Goal: Information Seeking & Learning: Learn about a topic

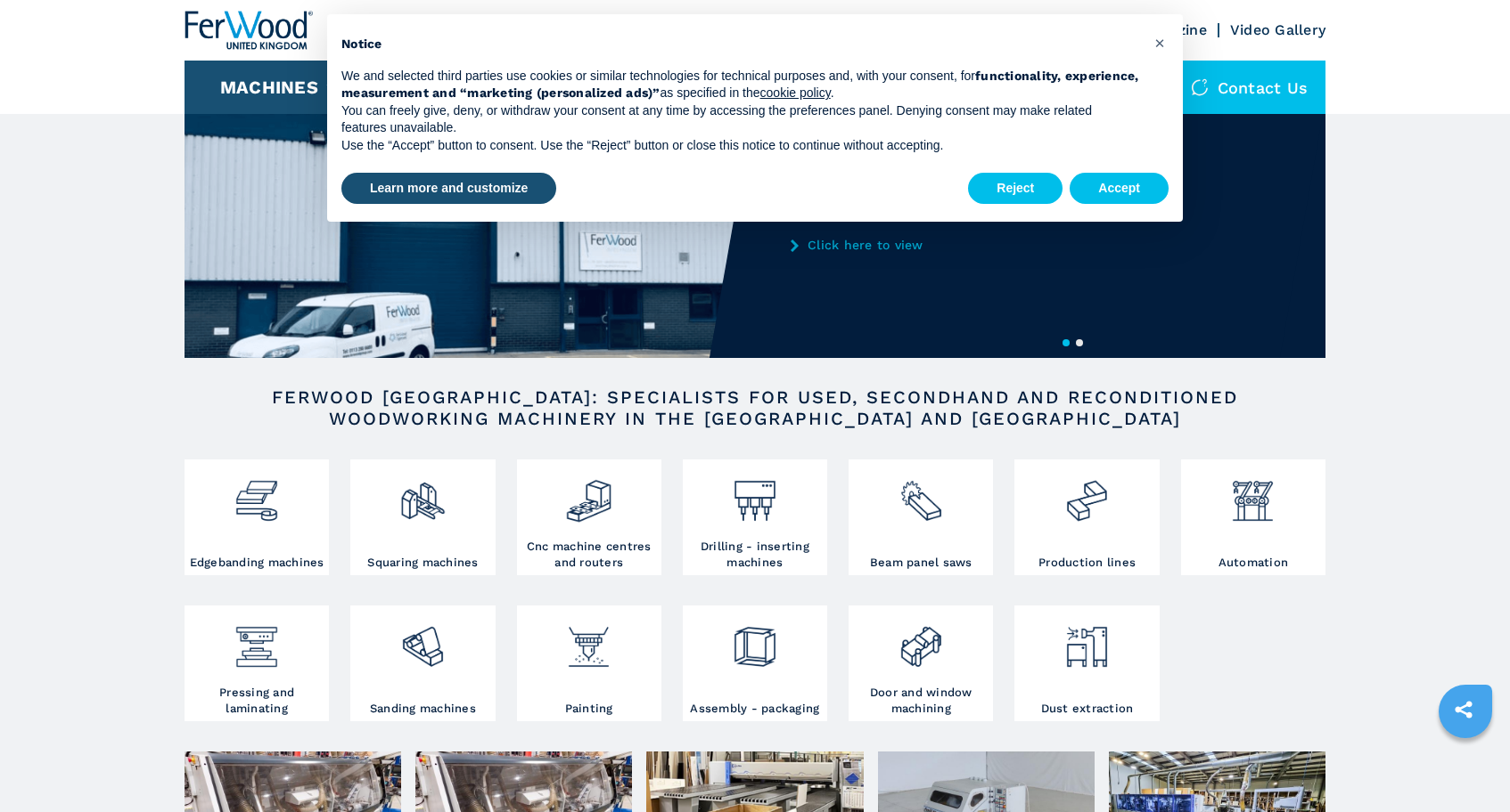
scroll to position [49, 0]
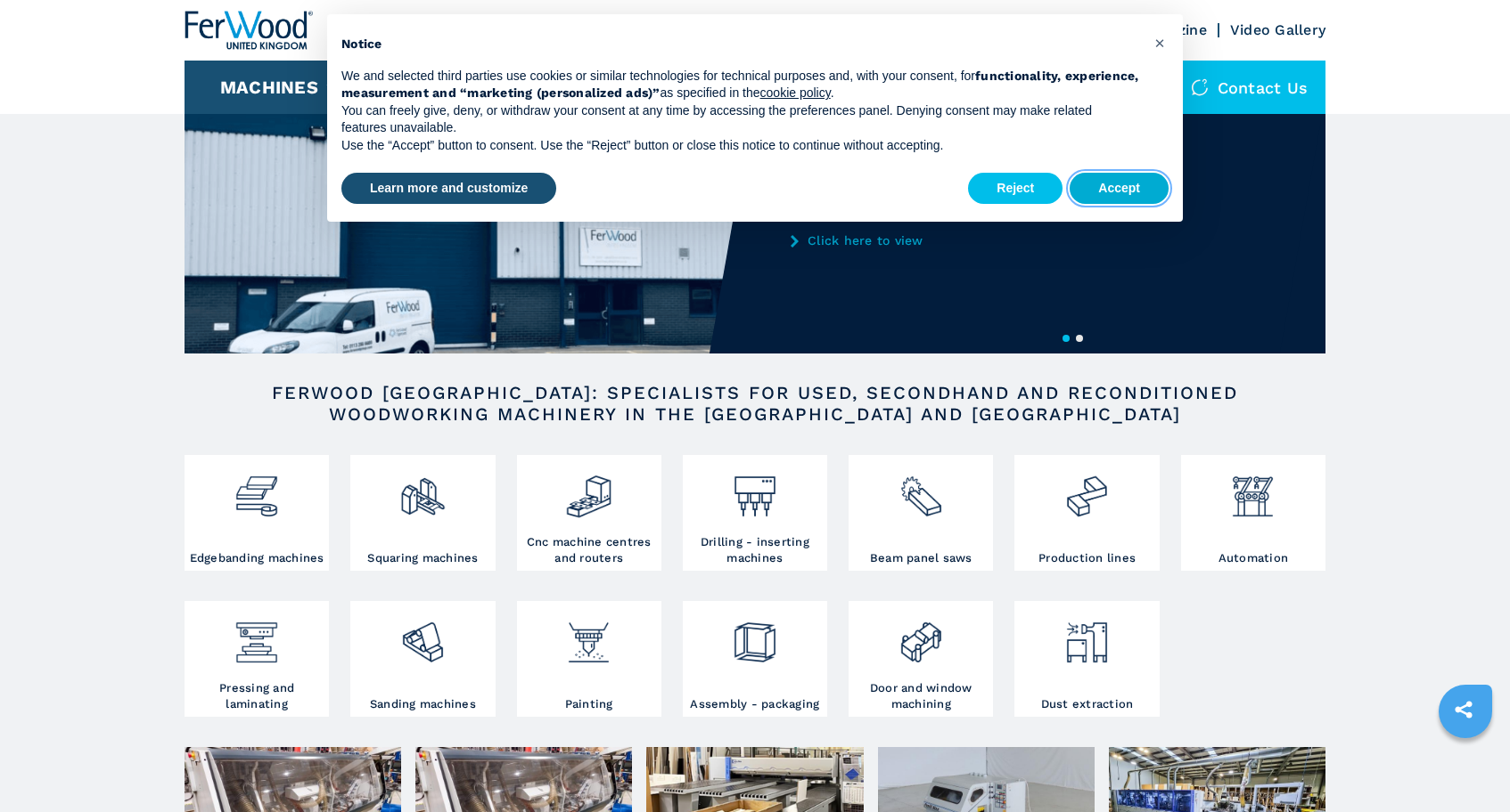
click at [1139, 194] on button "Accept" at bounding box center [1119, 188] width 99 height 32
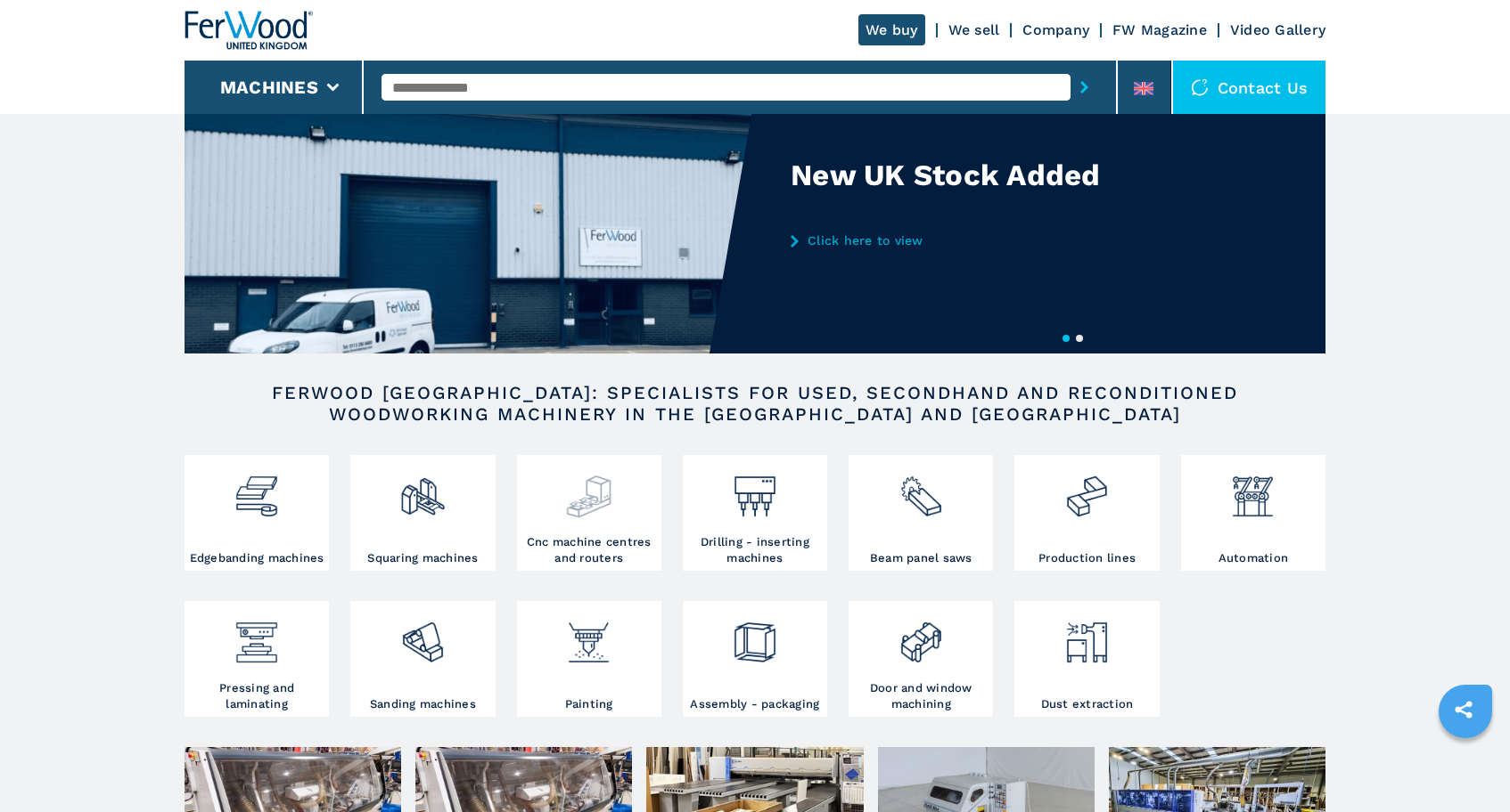
click at [599, 513] on img at bounding box center [589, 489] width 48 height 60
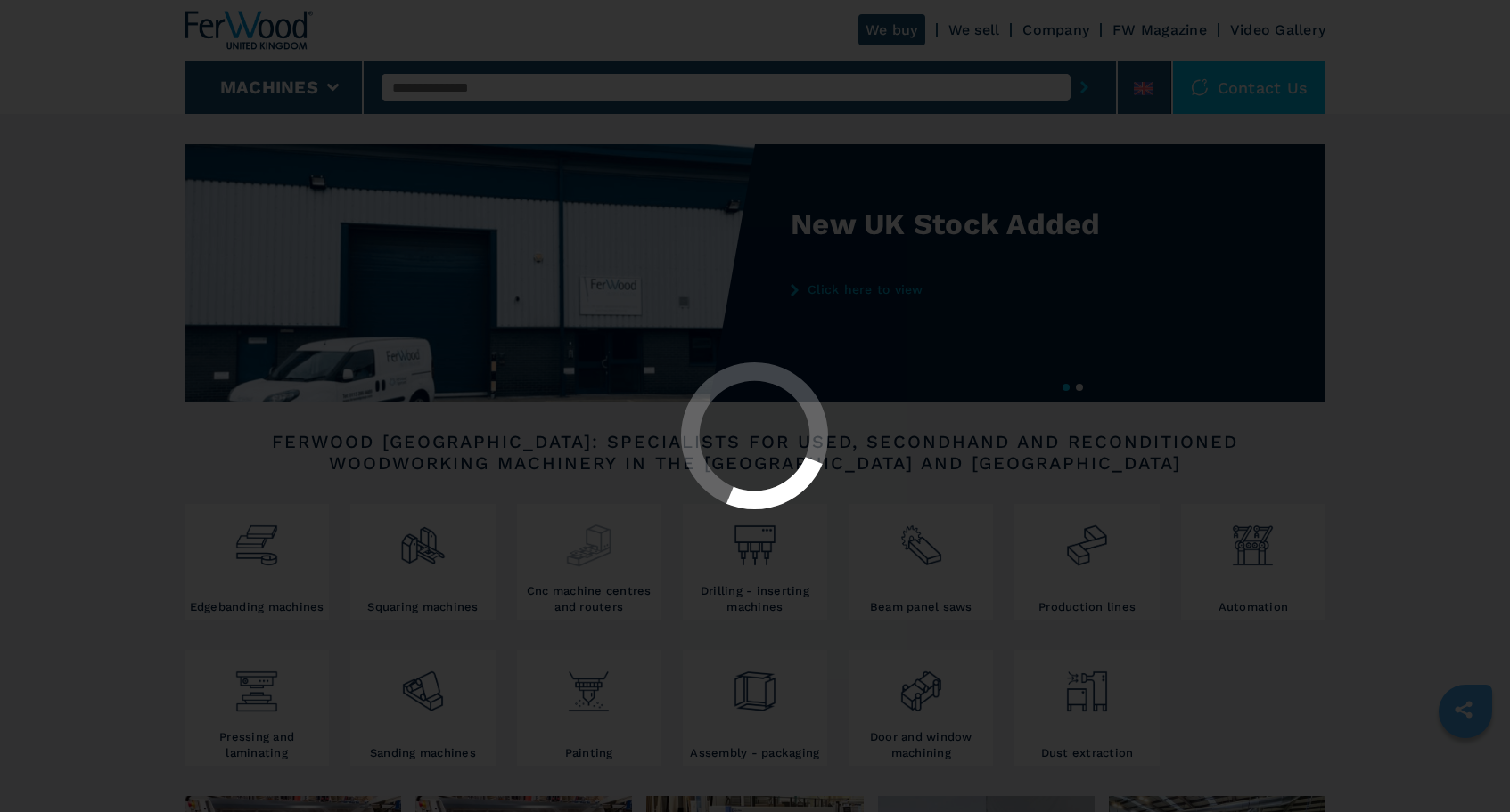
select select "**********"
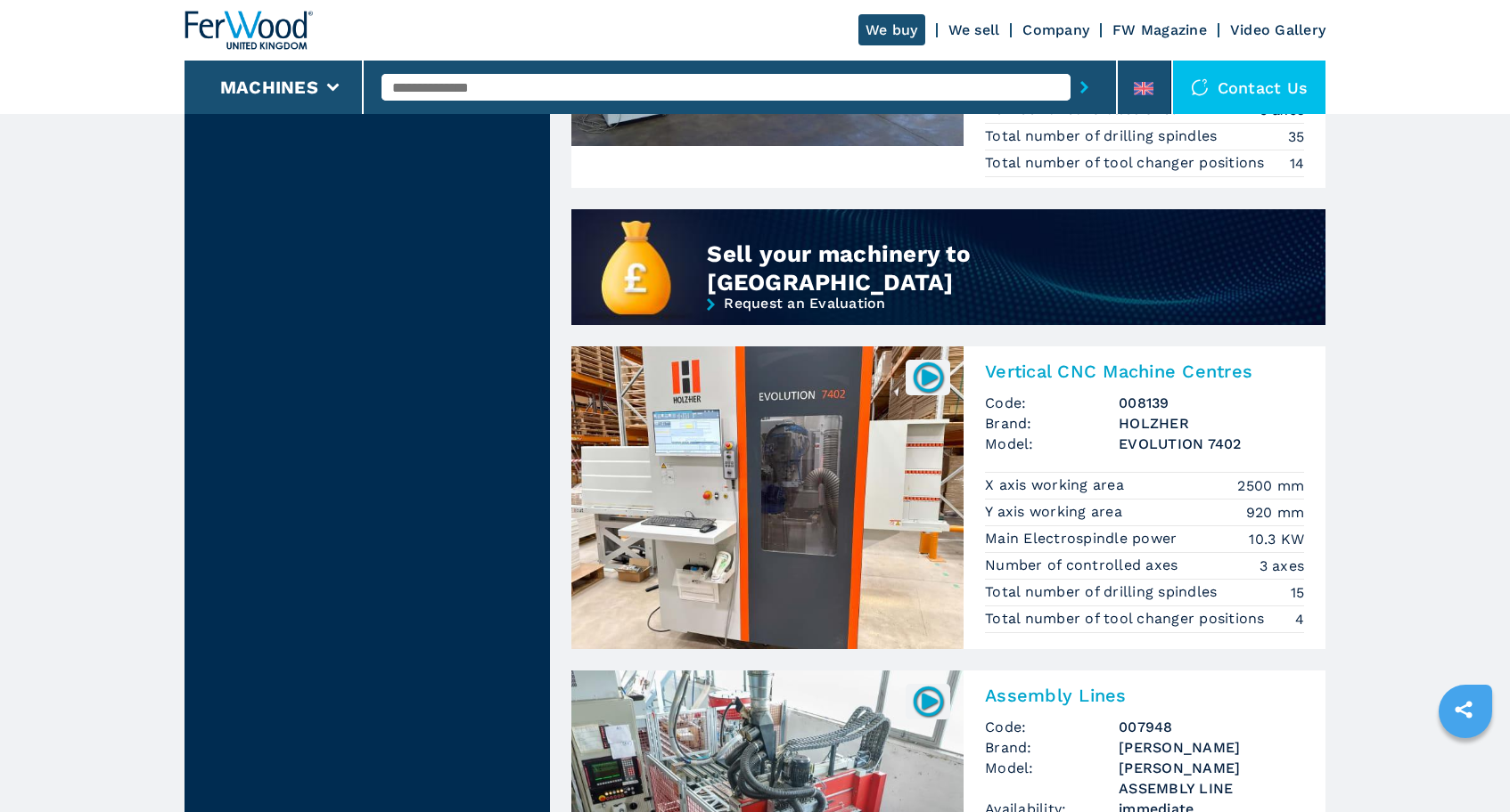
scroll to position [1440, 0]
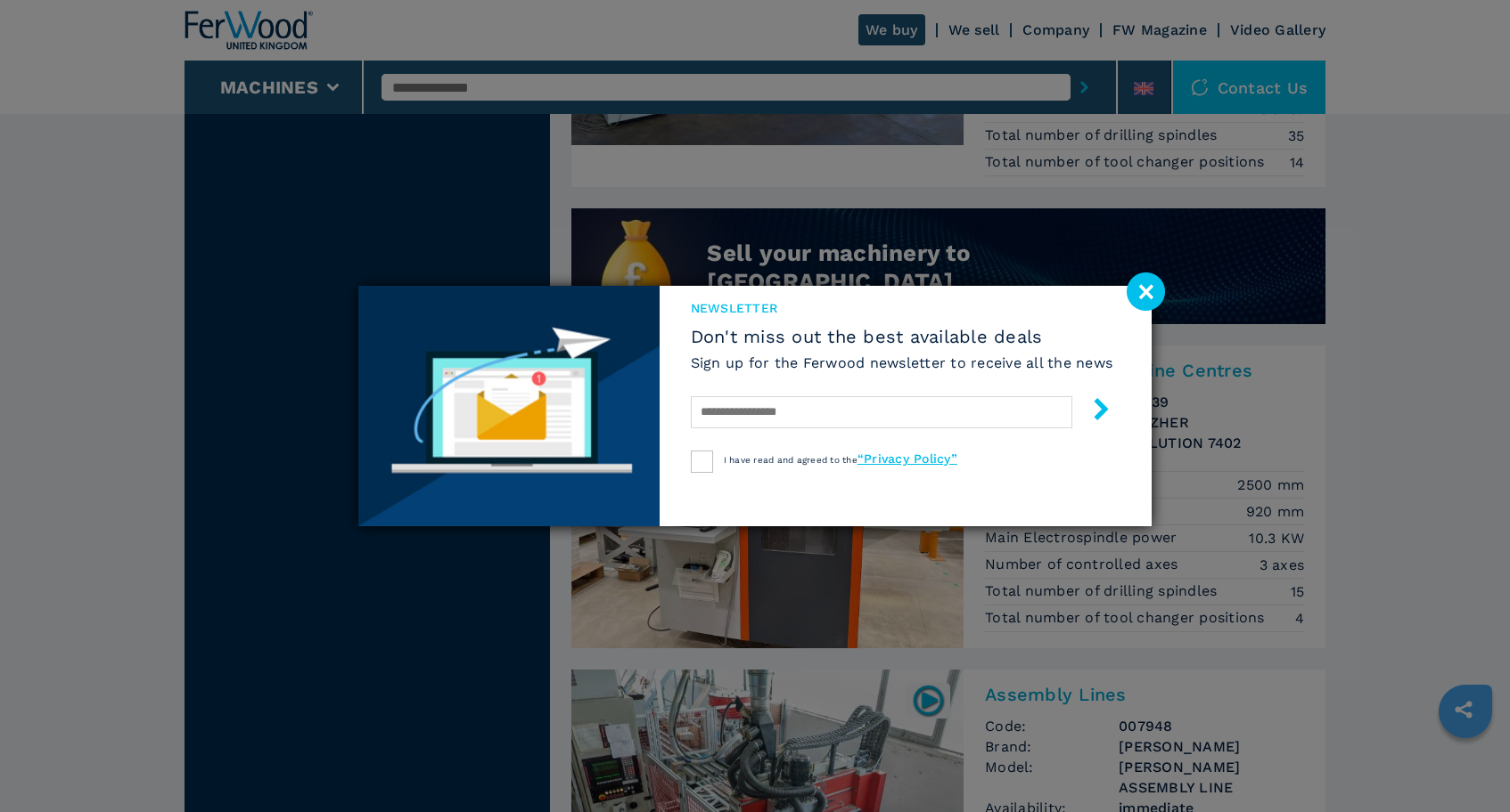
click at [1134, 294] on image at bounding box center [1145, 291] width 39 height 39
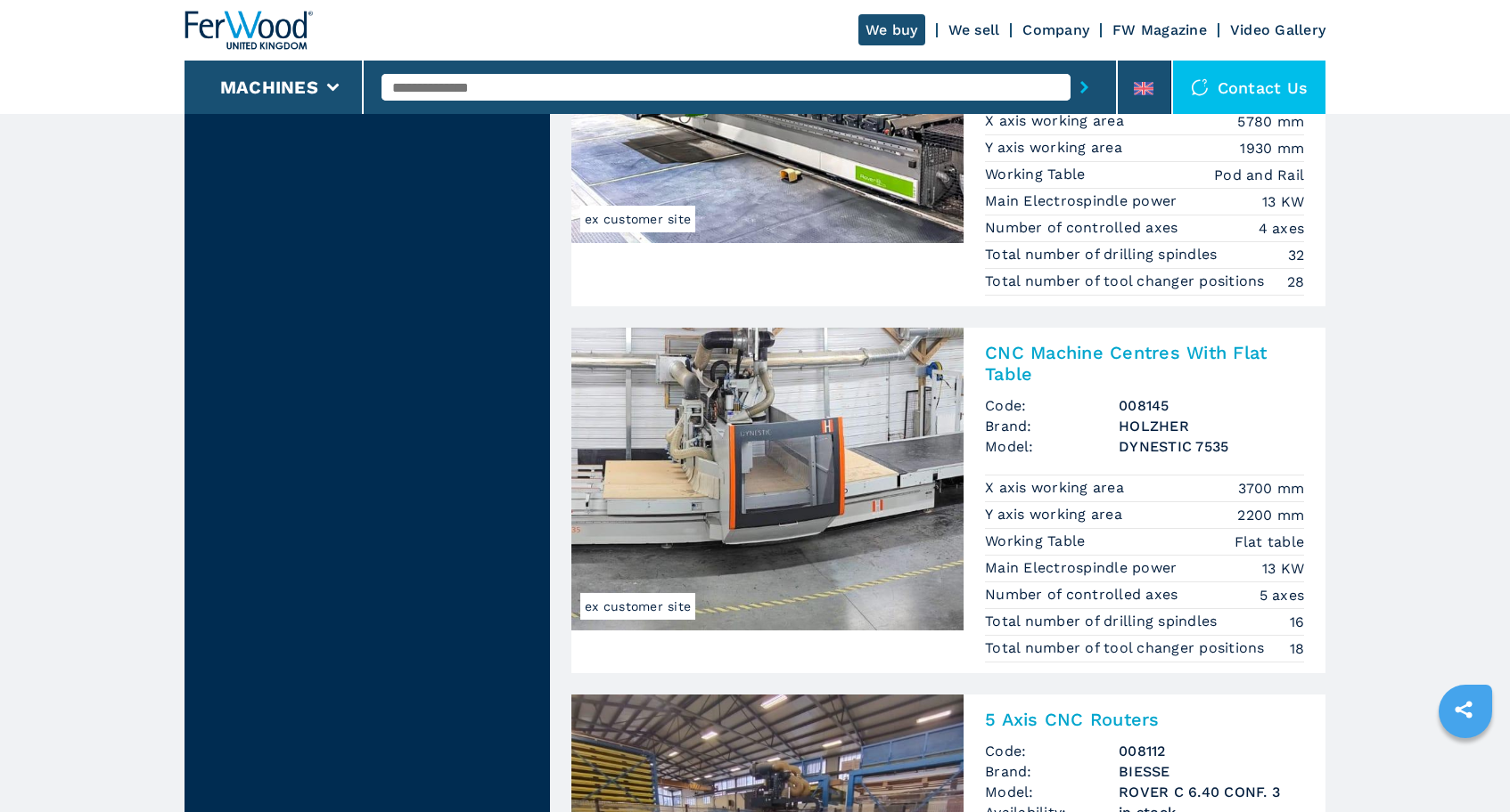
scroll to position [3387, 0]
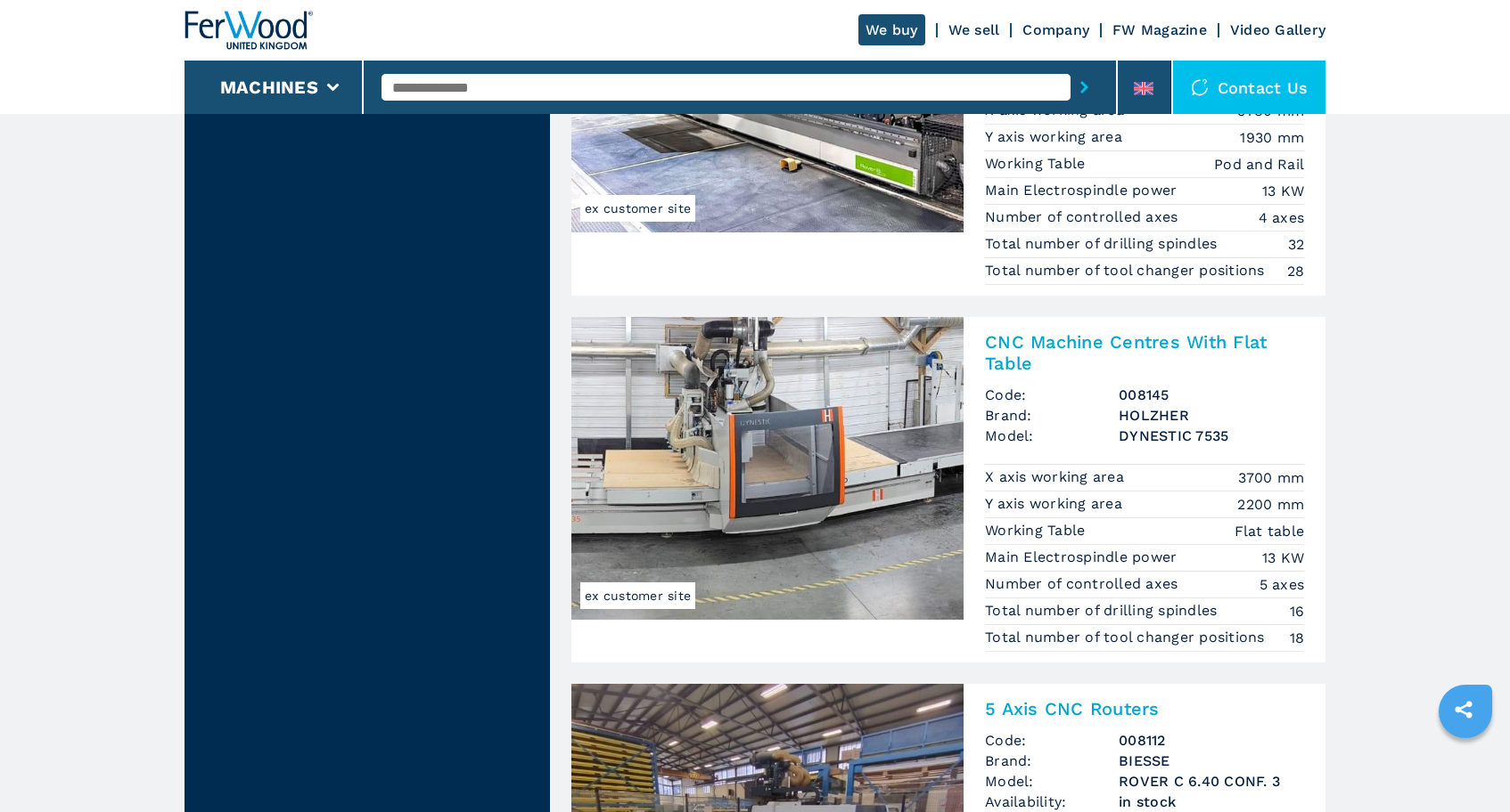
click at [808, 470] on img at bounding box center [768, 468] width 392 height 303
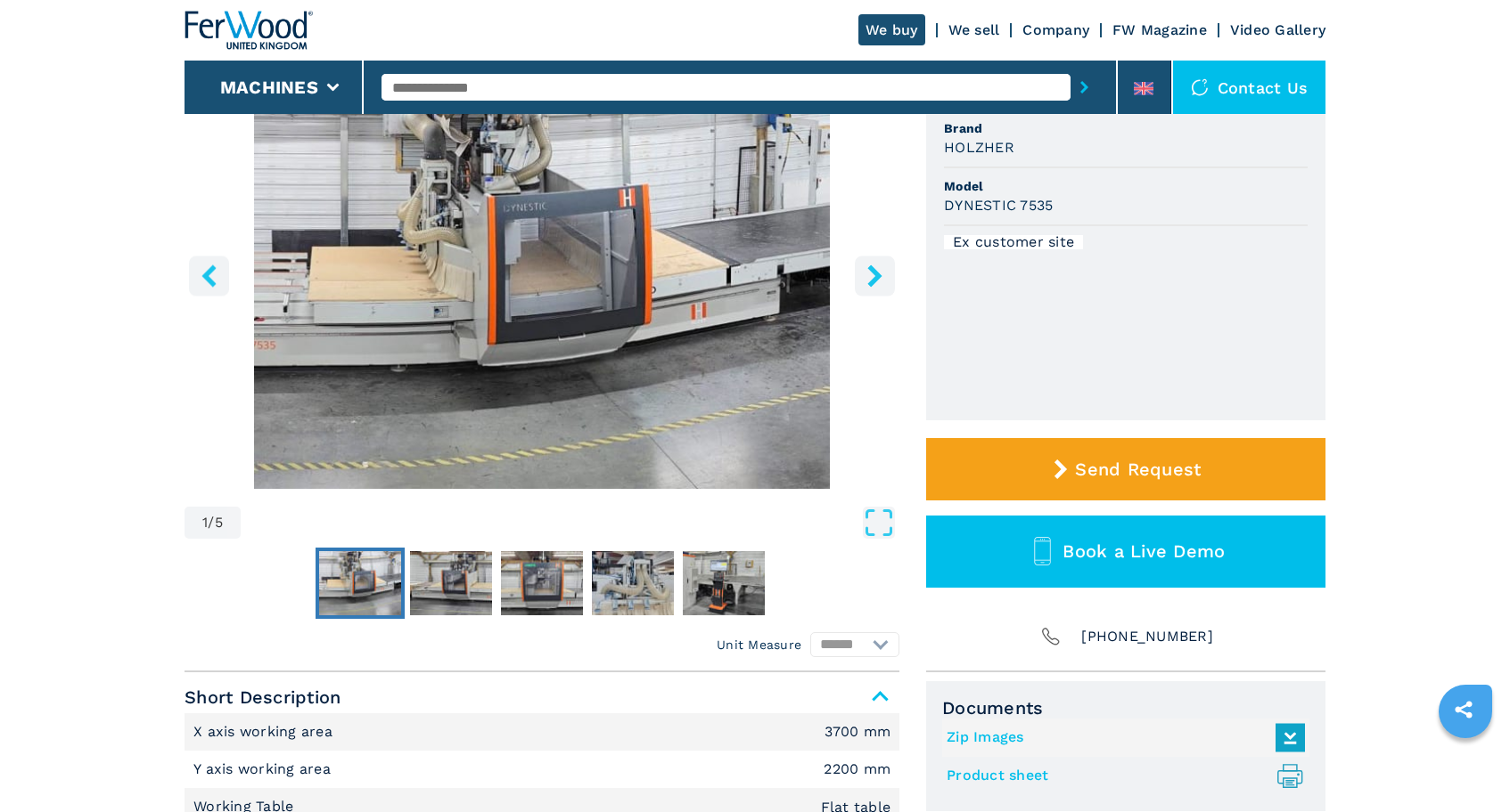
scroll to position [238, 0]
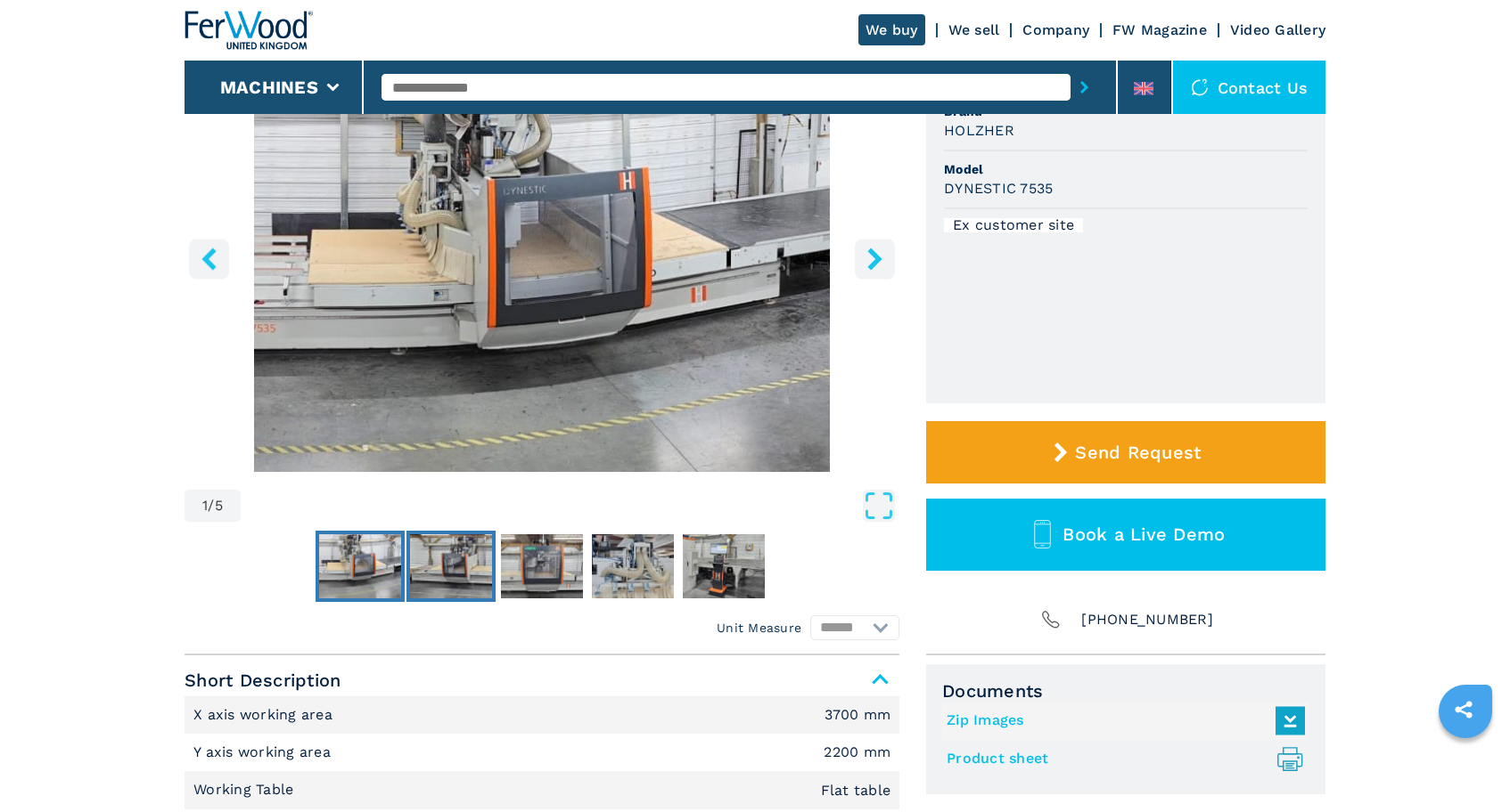
click at [458, 581] on img "Go to Slide 2" at bounding box center [451, 566] width 82 height 64
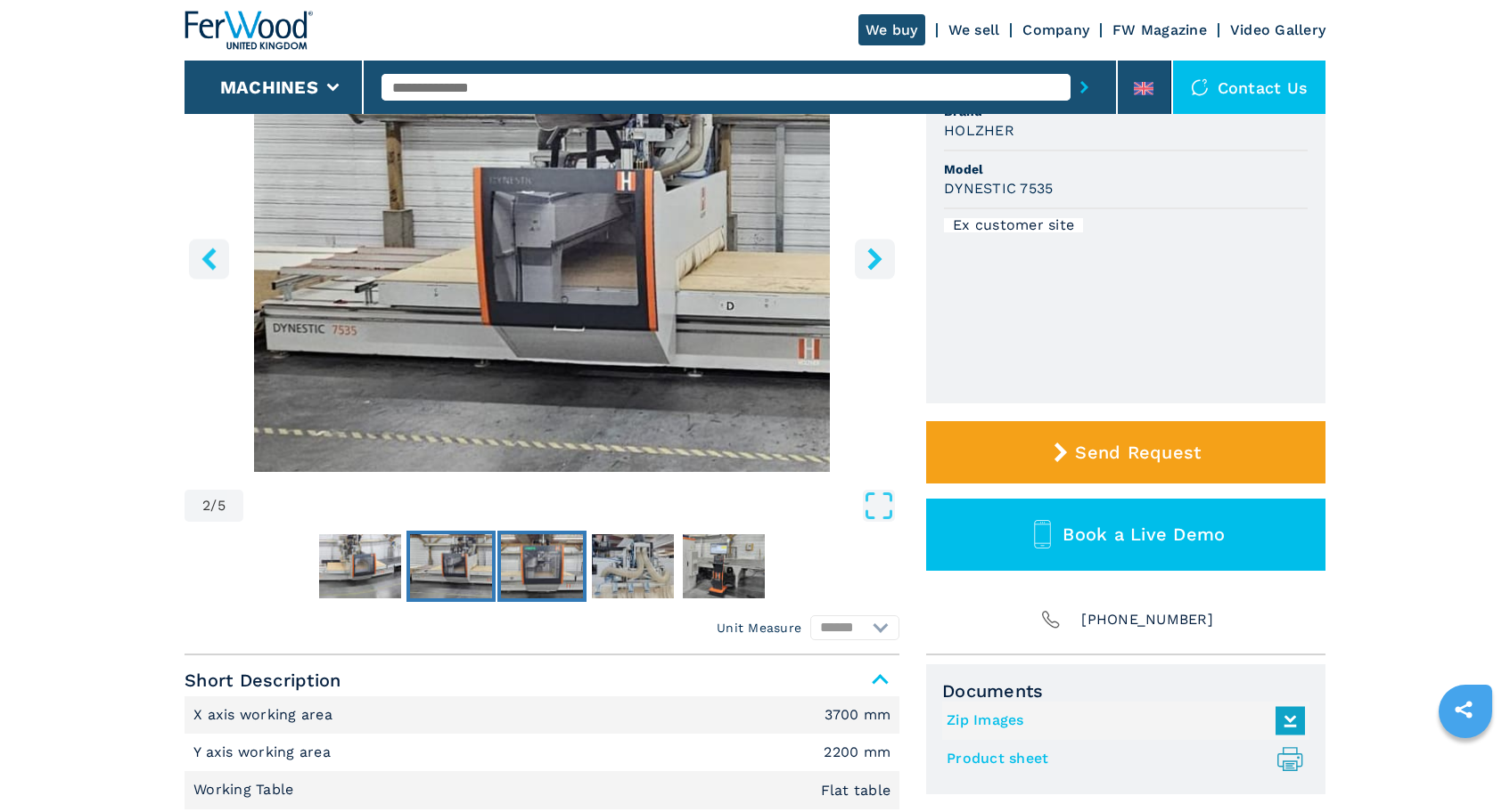
click at [527, 566] on img "Go to Slide 3" at bounding box center [542, 566] width 82 height 64
click at [561, 564] on img "Go to Slide 3" at bounding box center [542, 566] width 82 height 64
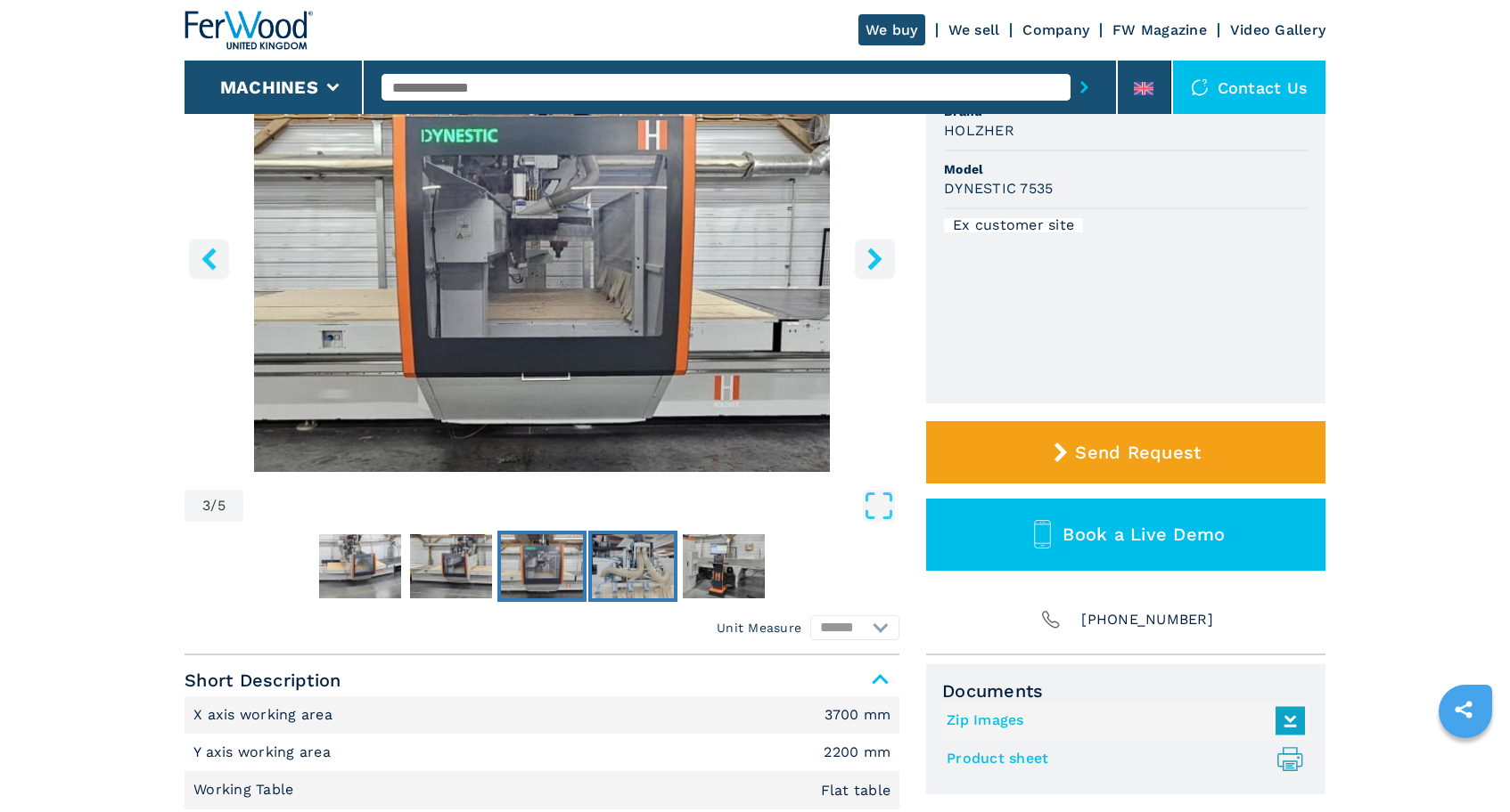
click at [650, 565] on img "Go to Slide 4" at bounding box center [632, 566] width 82 height 64
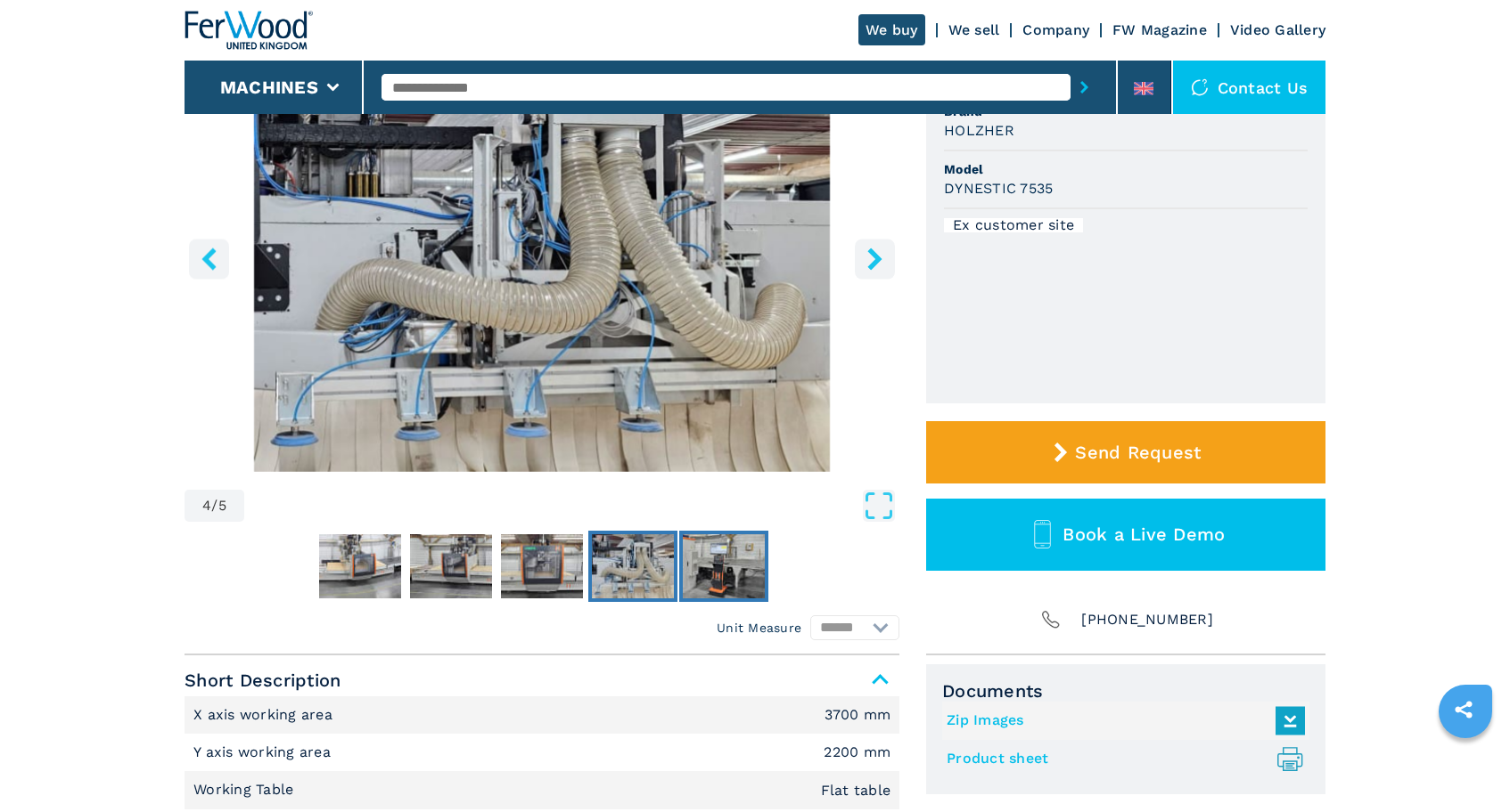
click at [730, 574] on img "Go to Slide 5" at bounding box center [723, 566] width 82 height 64
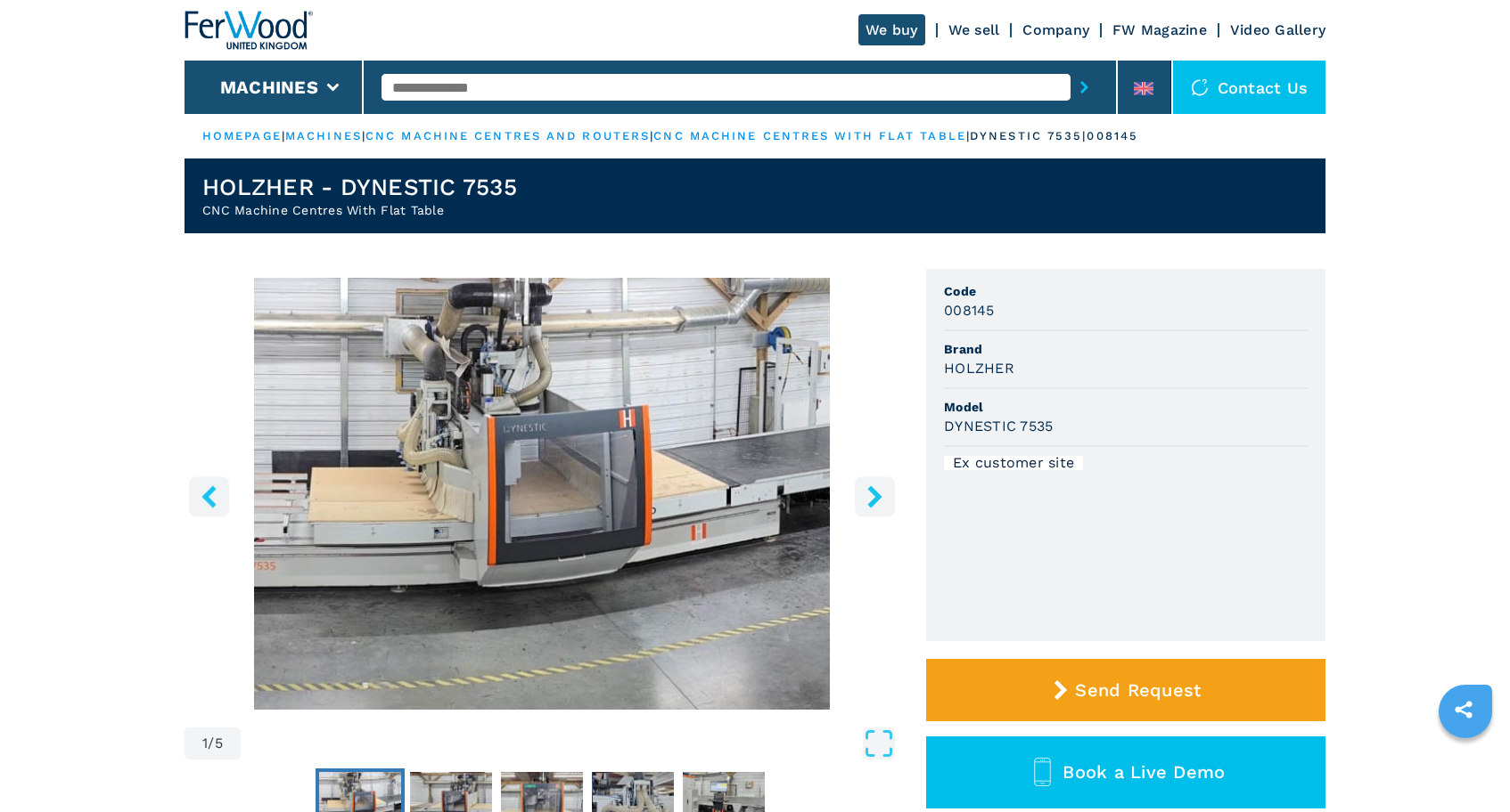
select select "**********"
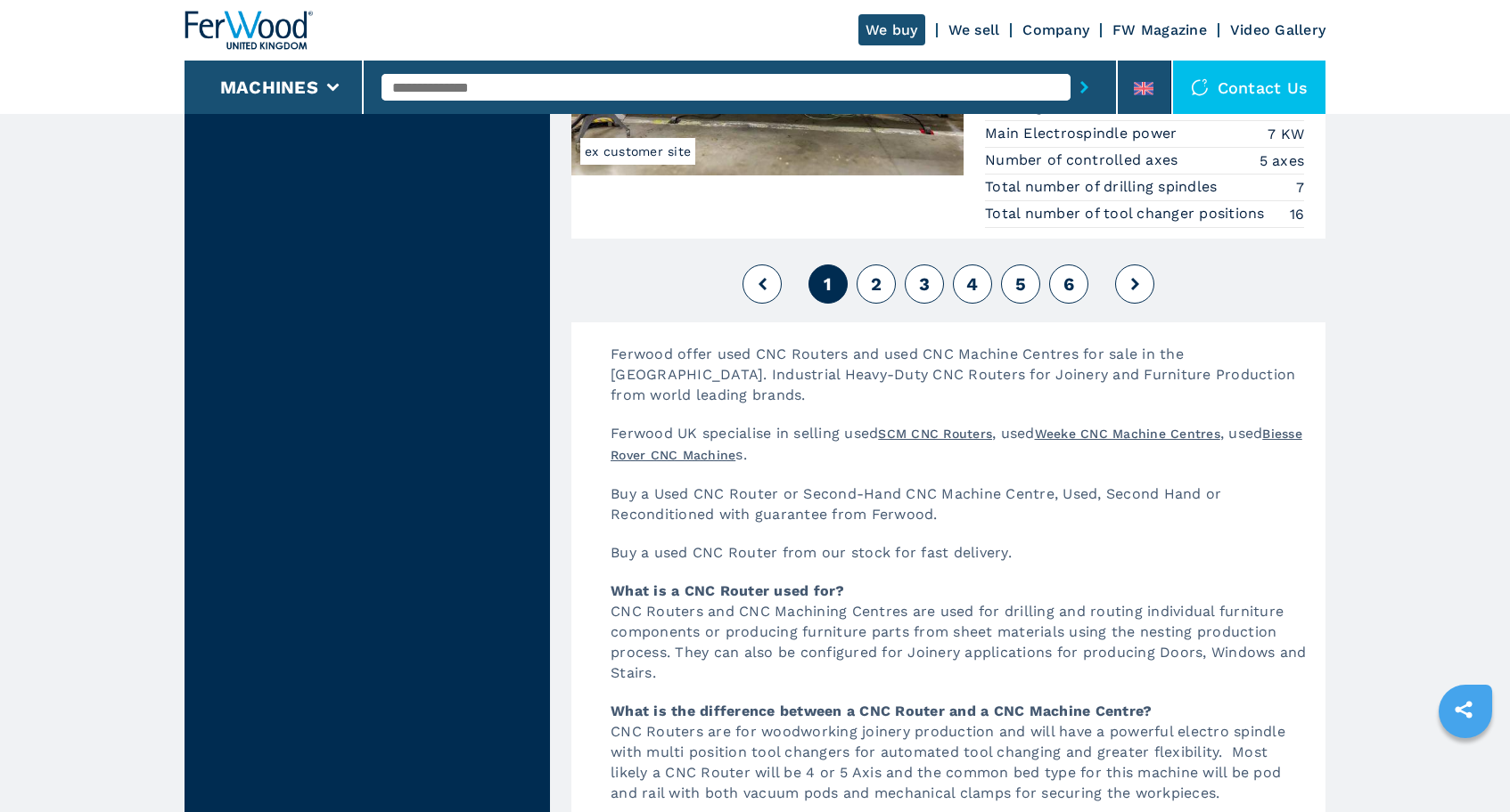
scroll to position [4573, 0]
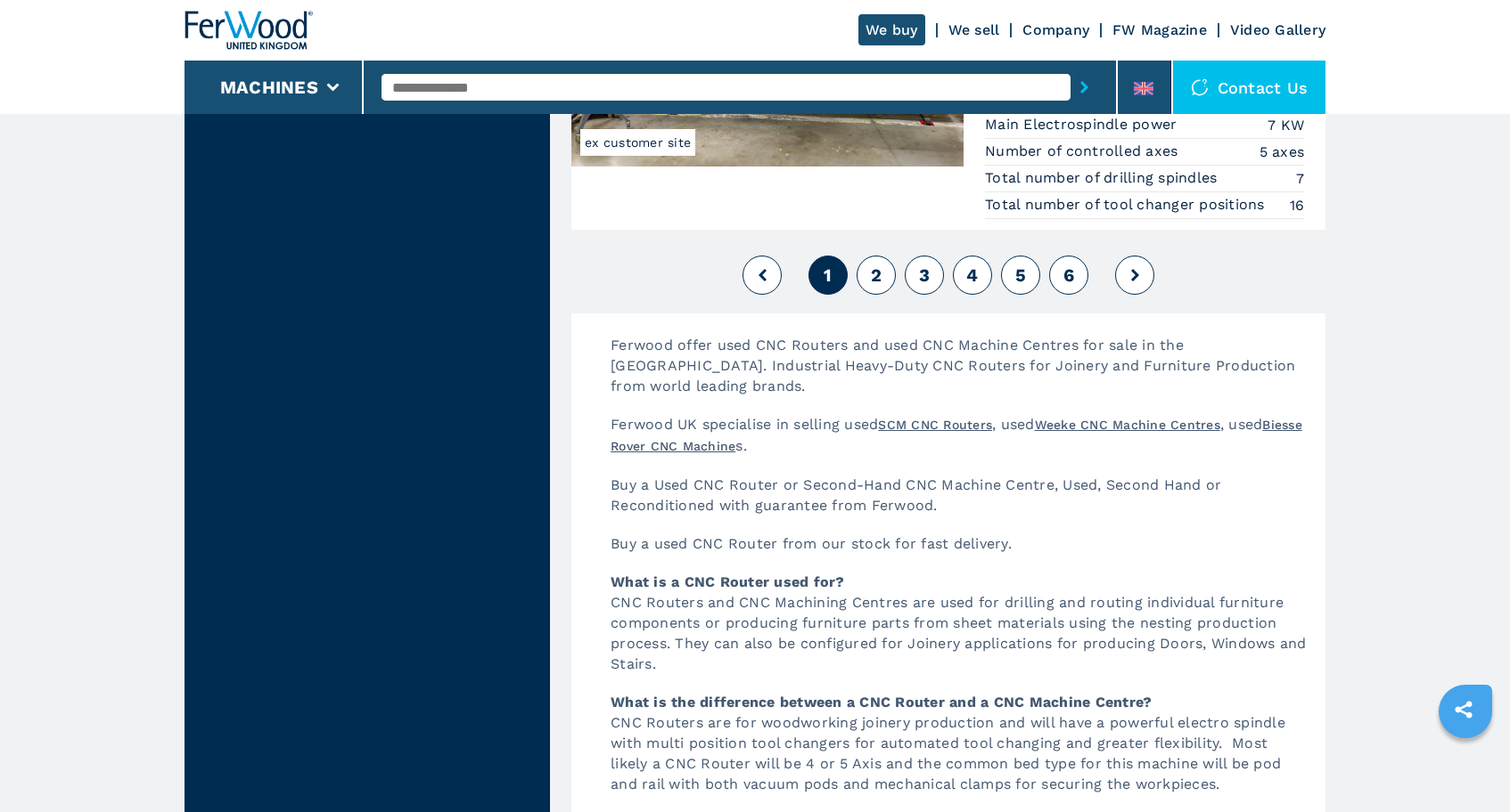
click at [874, 277] on span "2" at bounding box center [876, 275] width 11 height 22
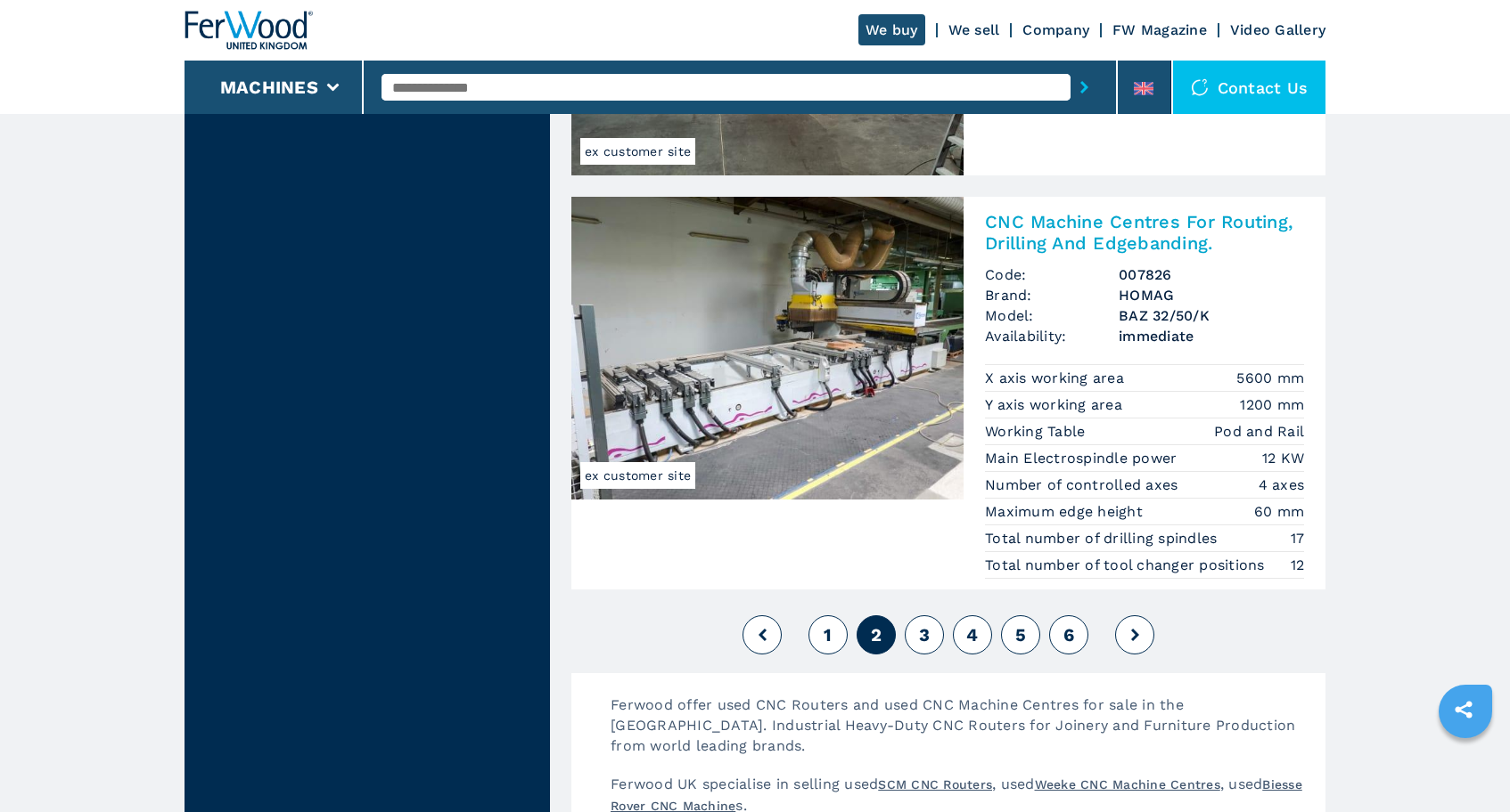
scroll to position [4195, 0]
